Goal: Find specific page/section: Find specific page/section

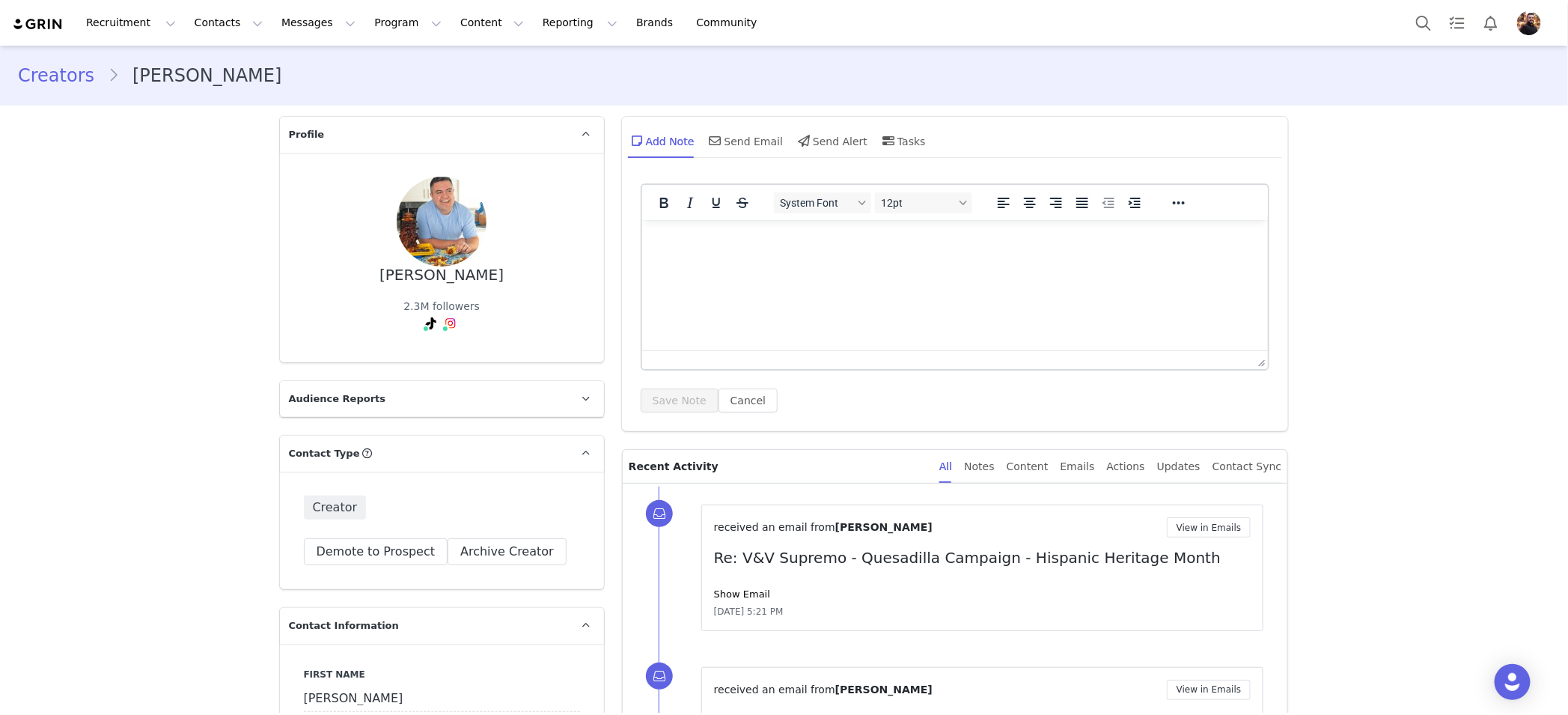
scroll to position [1697, 0]
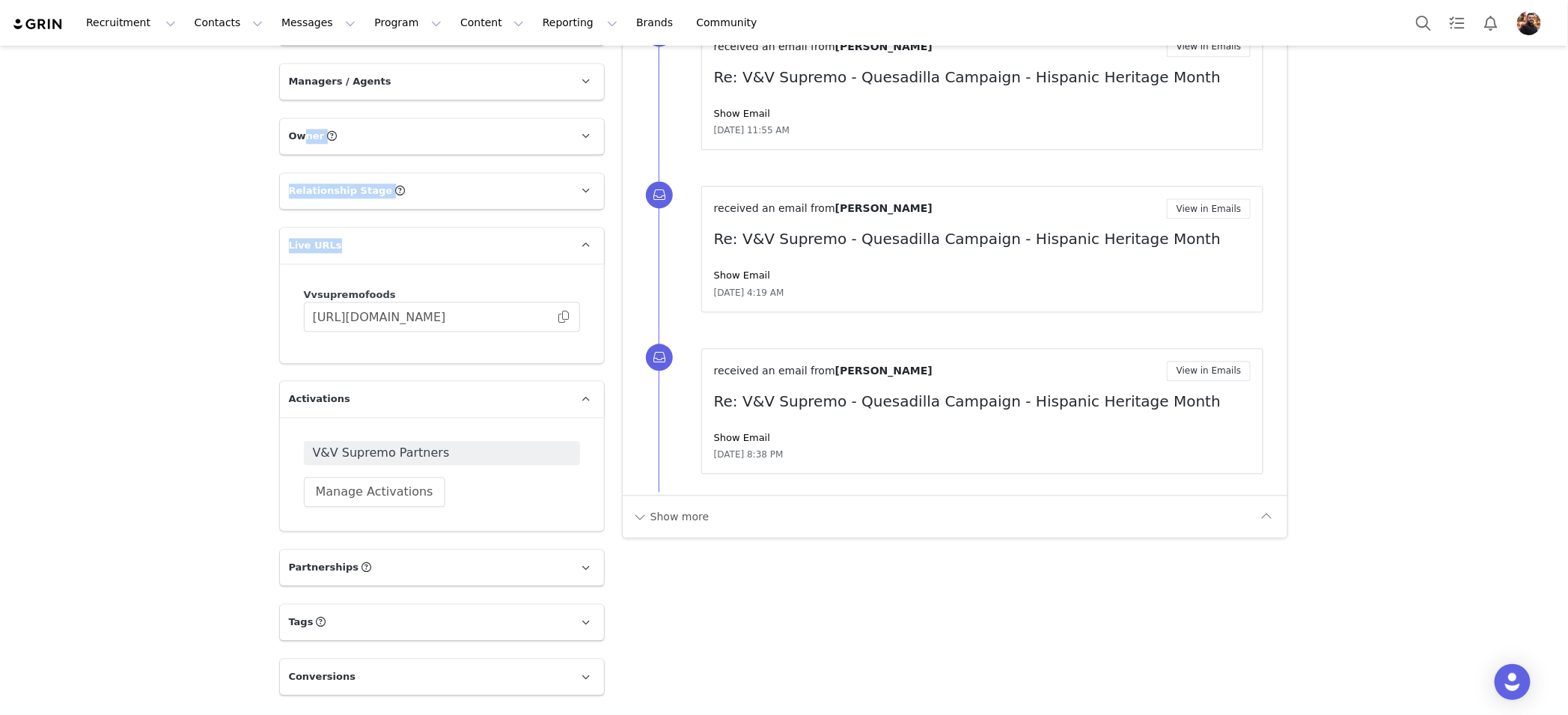
drag, startPoint x: 308, startPoint y: 168, endPoint x: 307, endPoint y: 158, distance: 10.0
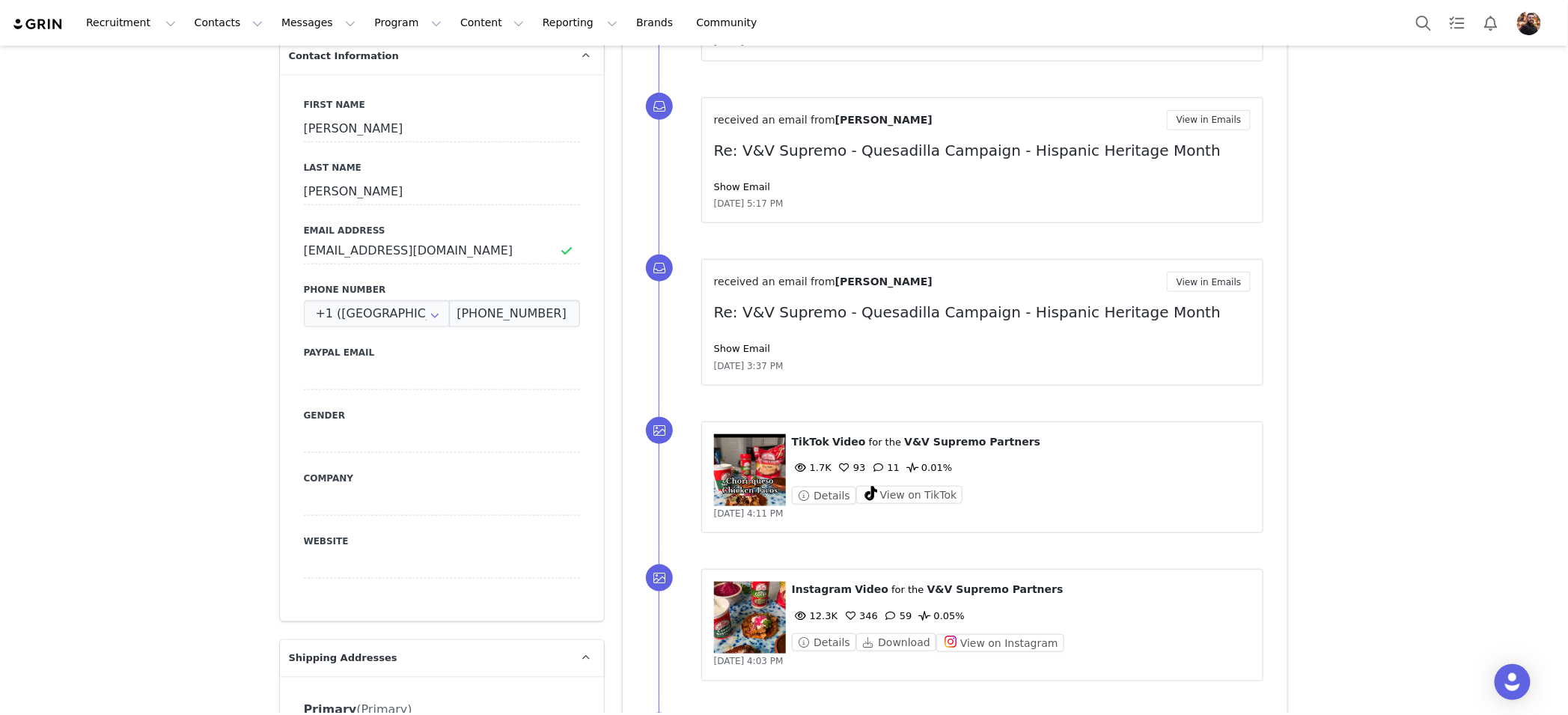
scroll to position [0, 0]
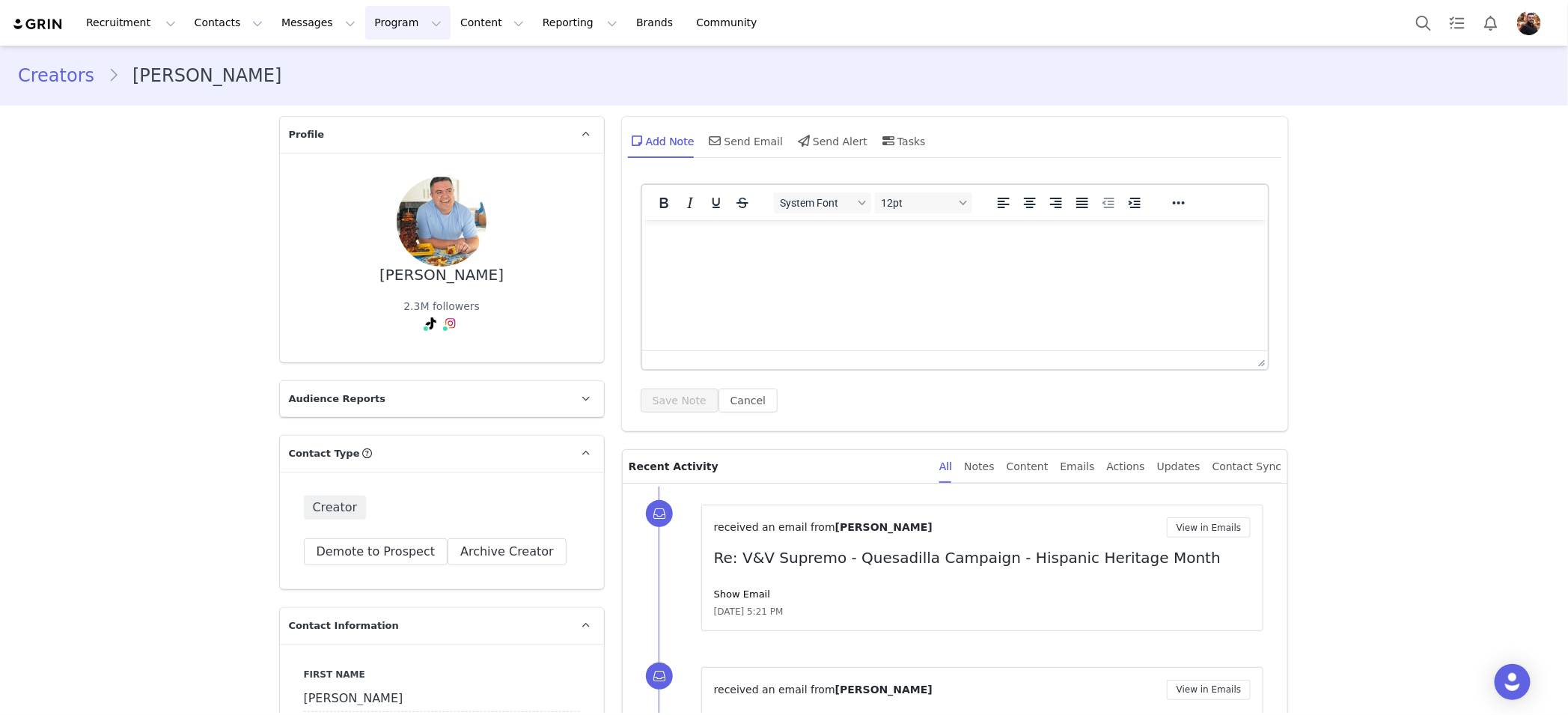
click at [373, 18] on button "Program Program" at bounding box center [408, 23] width 85 height 34
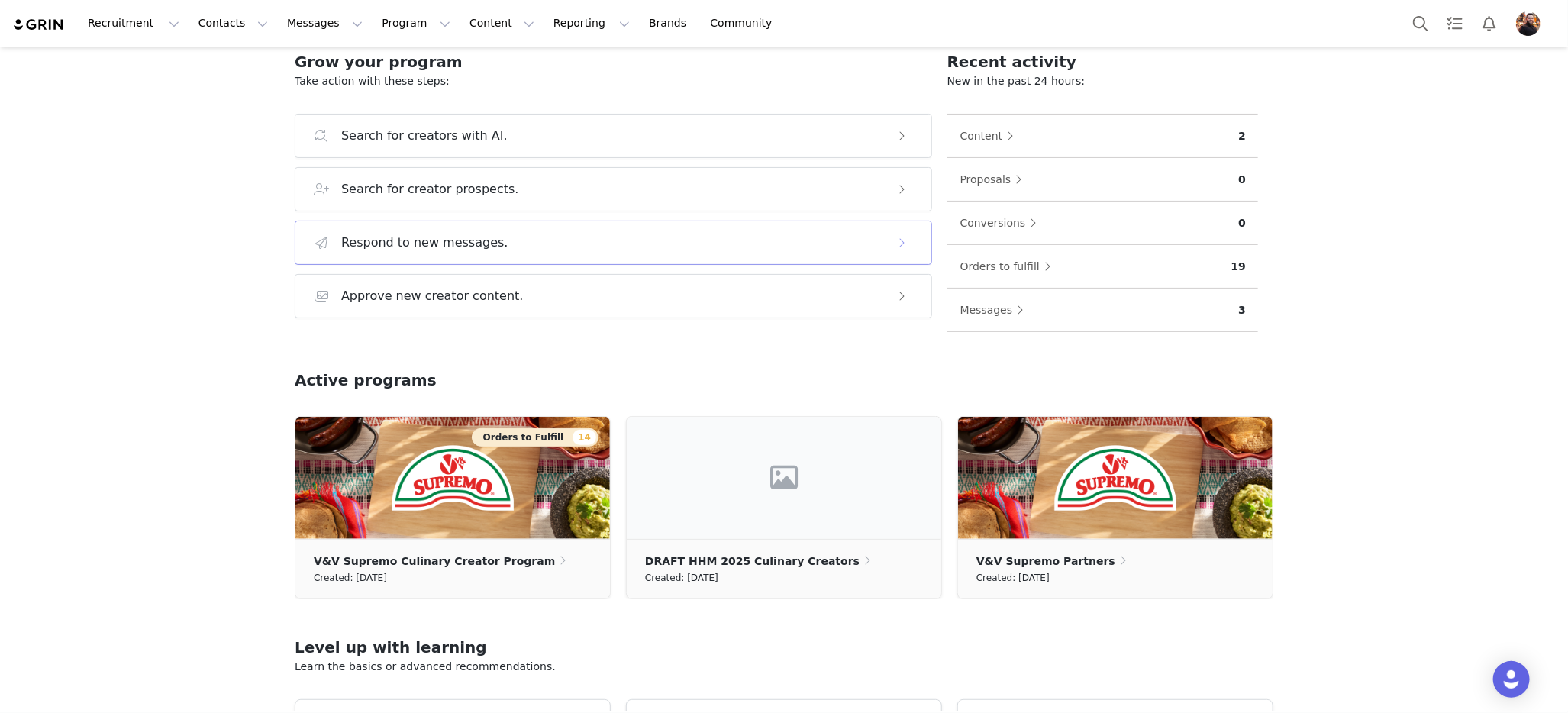
scroll to position [170, 0]
